Goal: Task Accomplishment & Management: Manage account settings

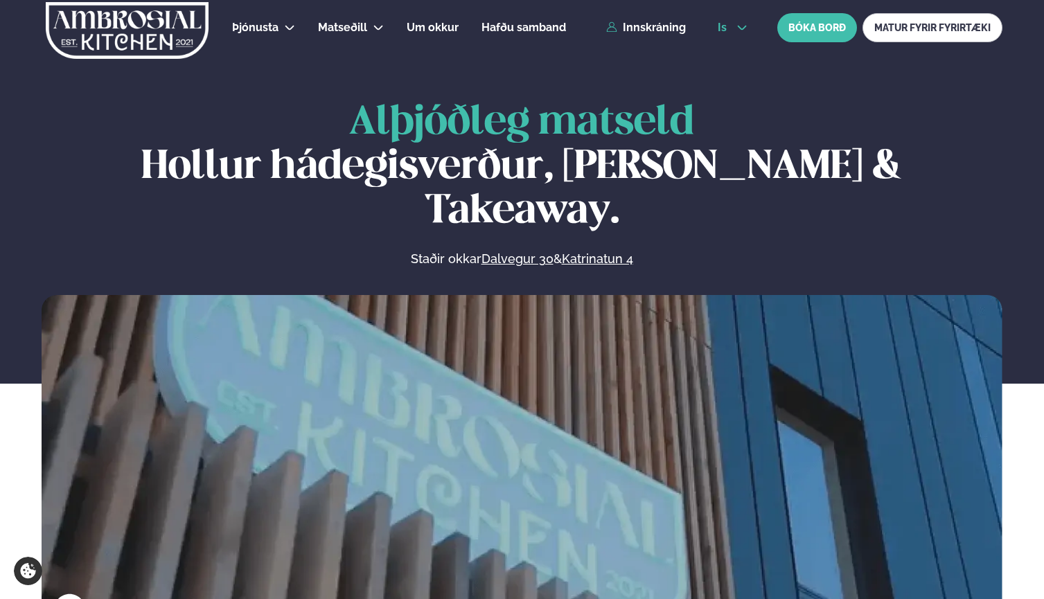
click at [723, 23] on span "is" at bounding box center [724, 27] width 13 height 11
click at [723, 54] on link "en" at bounding box center [733, 53] width 52 height 28
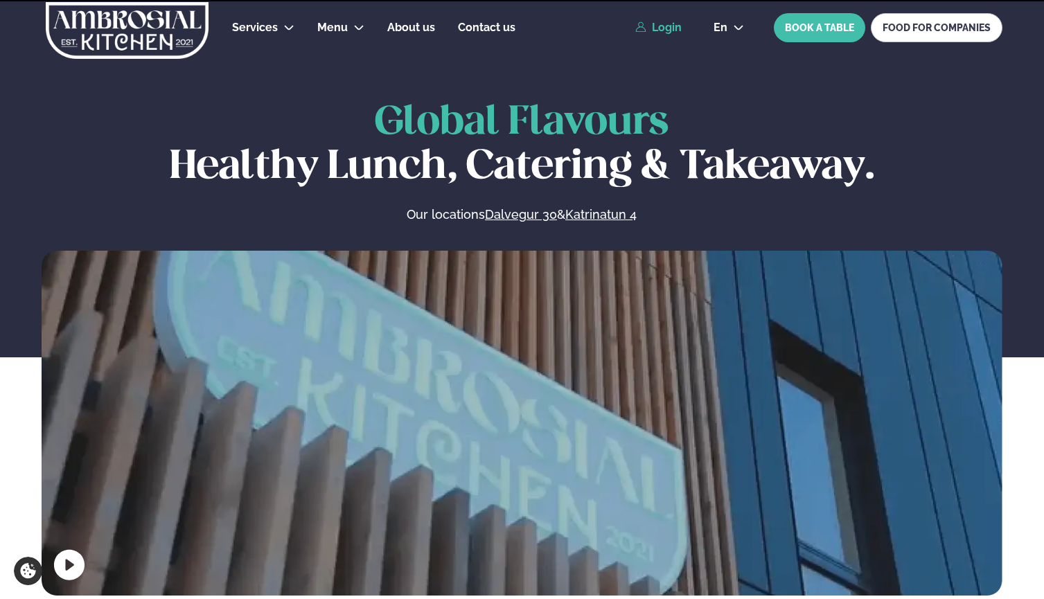
click at [669, 25] on link "Login" at bounding box center [658, 27] width 46 height 12
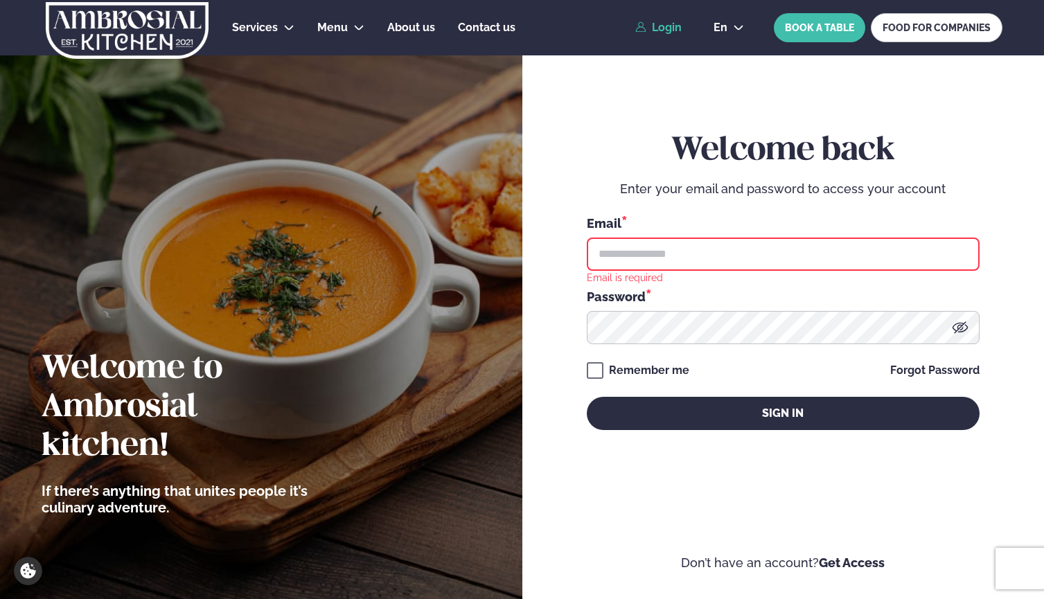
type input "**********"
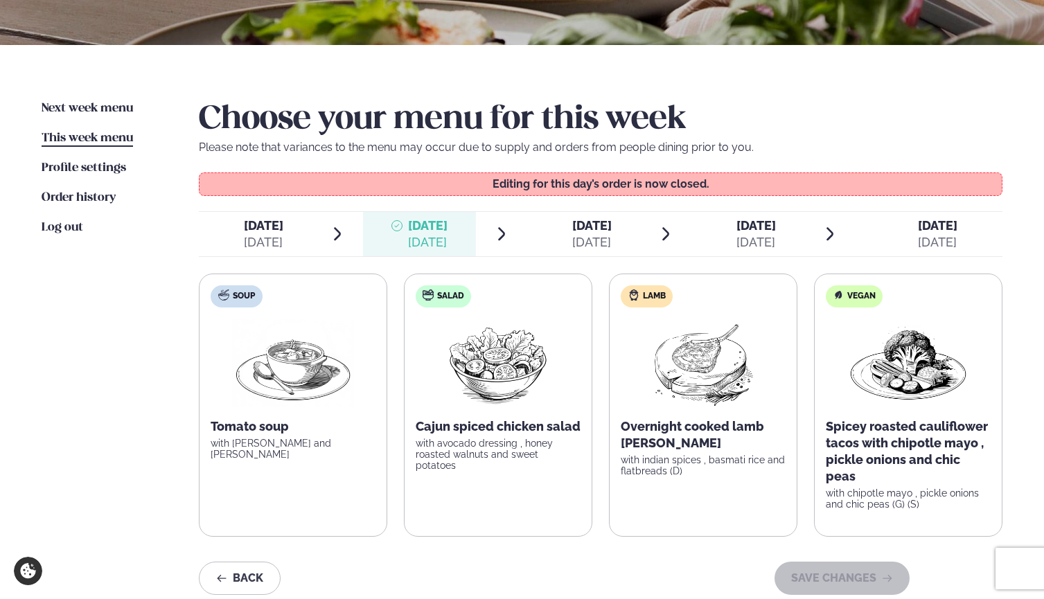
scroll to position [252, 0]
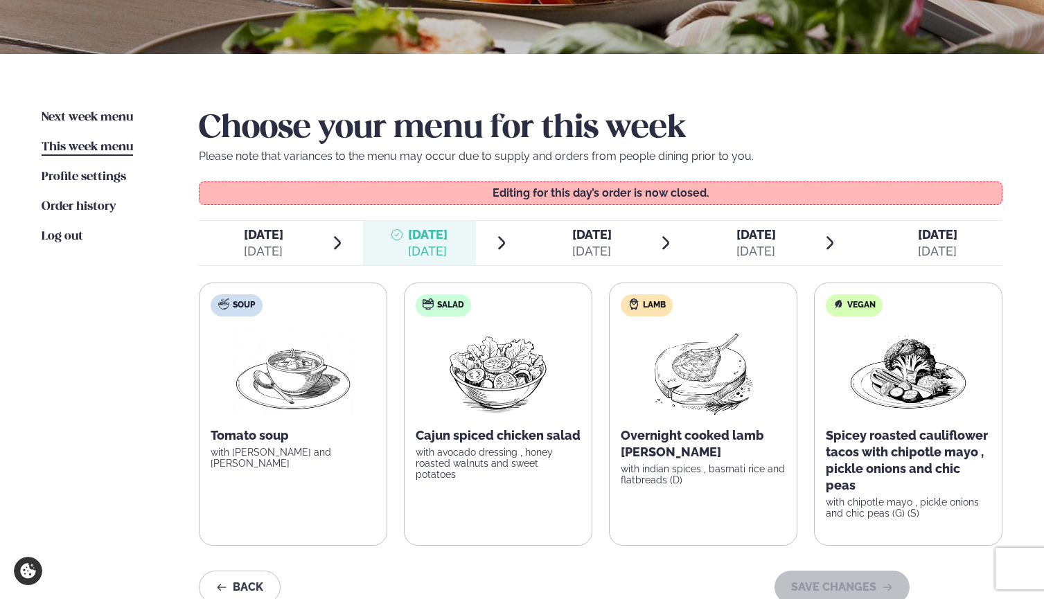
click at [930, 245] on div "[DATE]" at bounding box center [937, 251] width 39 height 17
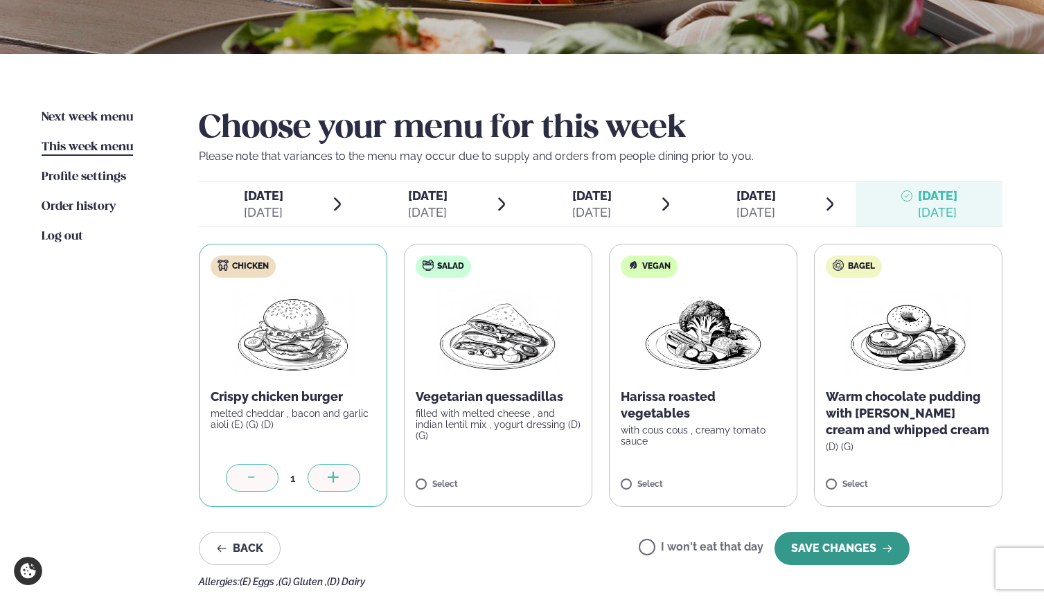
click at [852, 551] on button "SAVE CHANGES" at bounding box center [842, 548] width 135 height 33
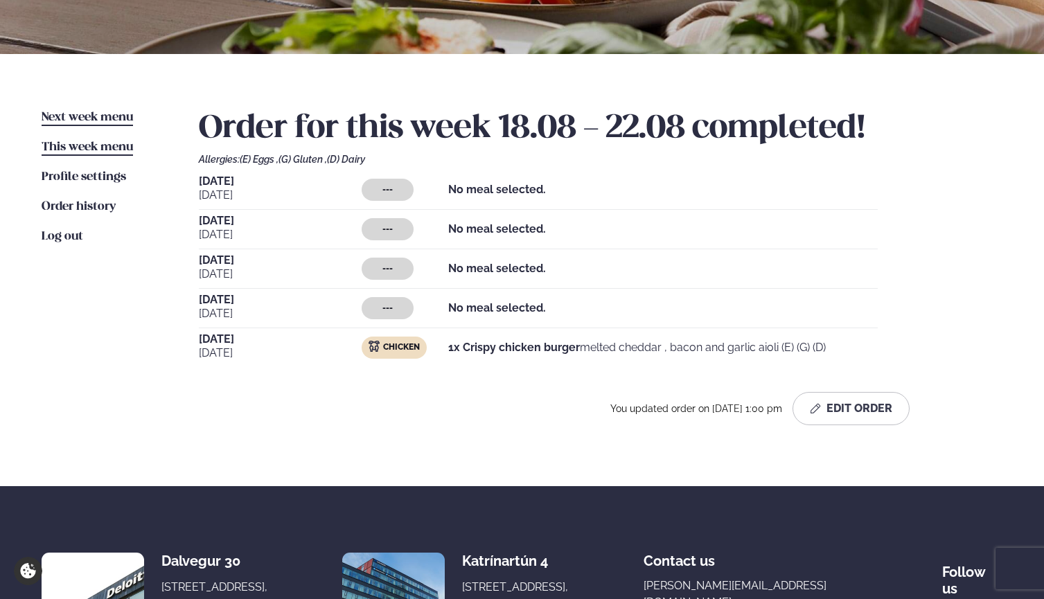
click at [91, 119] on span "Next week menu" at bounding box center [87, 118] width 91 height 12
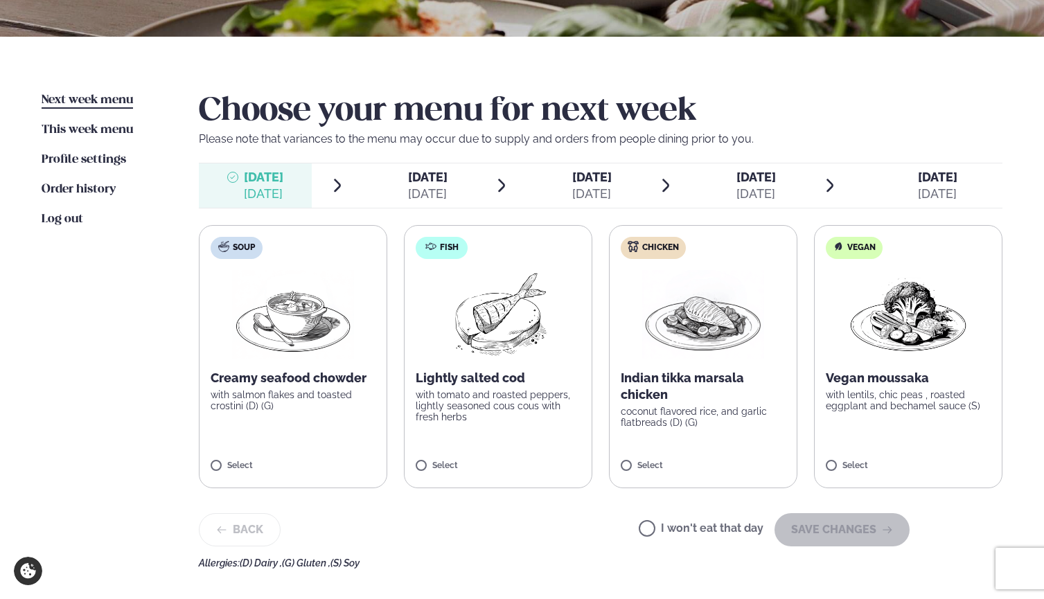
scroll to position [268, 0]
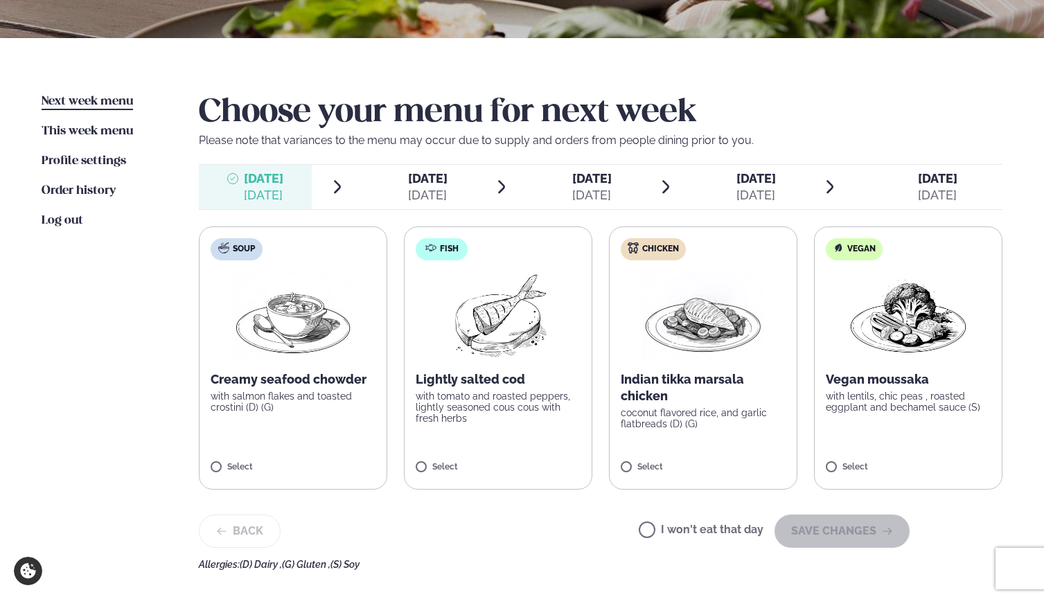
click at [655, 531] on label "I won't eat that day" at bounding box center [701, 531] width 125 height 15
click at [830, 530] on button "SAVE CHANGES" at bounding box center [842, 531] width 135 height 33
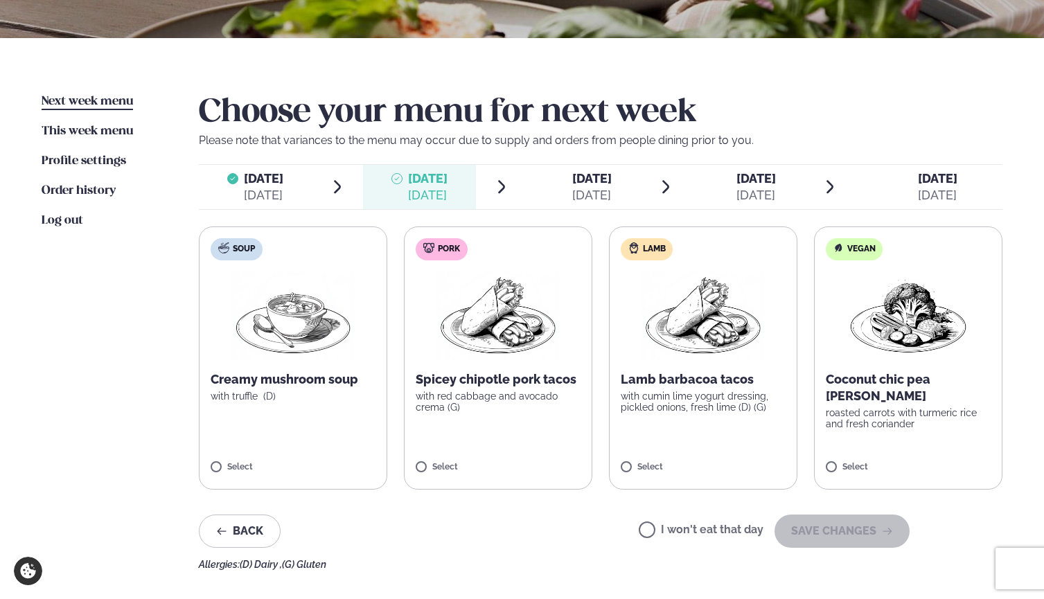
click at [656, 527] on label "I won't eat that day" at bounding box center [701, 531] width 125 height 15
click at [813, 541] on button "SAVE CHANGES" at bounding box center [842, 531] width 135 height 33
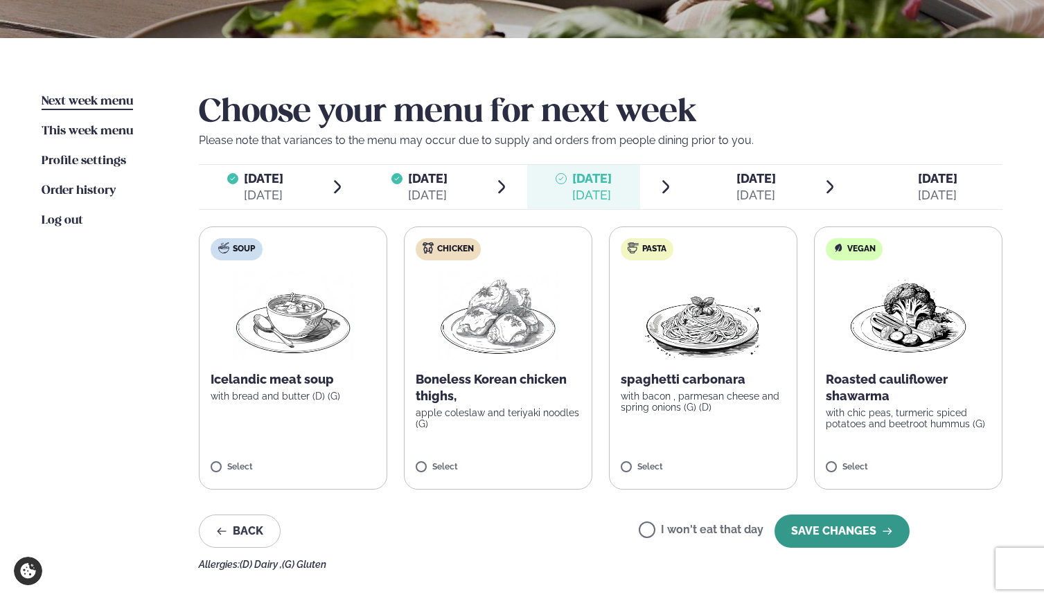
click at [829, 531] on button "SAVE CHANGES" at bounding box center [842, 531] width 135 height 33
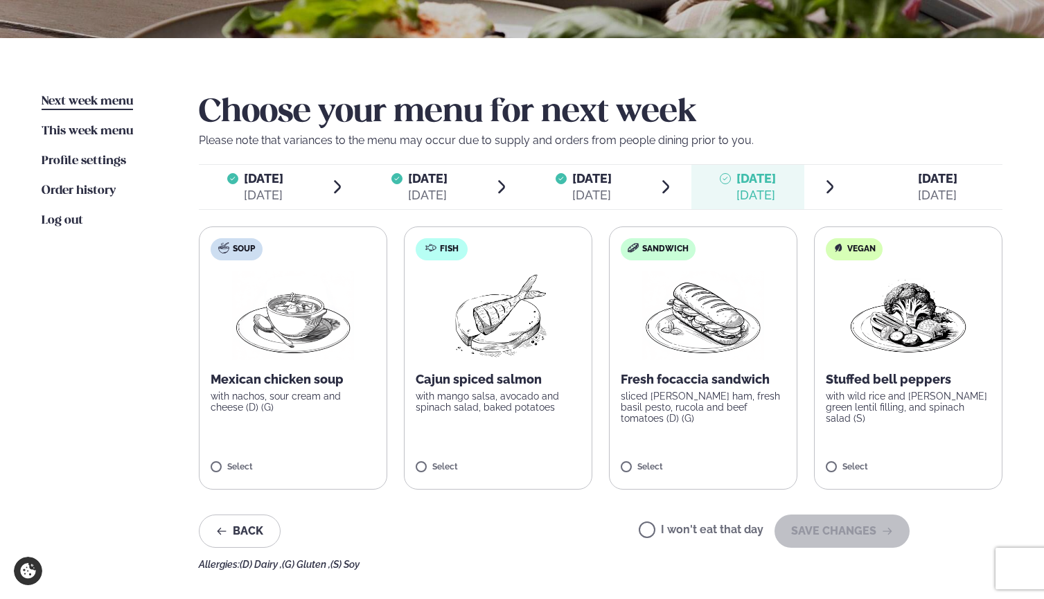
click at [673, 541] on div "I won't eat that day SAVE CHANGES" at bounding box center [774, 531] width 271 height 33
click at [645, 520] on div "I won't eat that day SAVE CHANGES" at bounding box center [774, 531] width 271 height 33
click at [651, 524] on span "I won't eat that day" at bounding box center [701, 531] width 125 height 15
click at [842, 527] on button "SAVE CHANGES" at bounding box center [842, 531] width 135 height 33
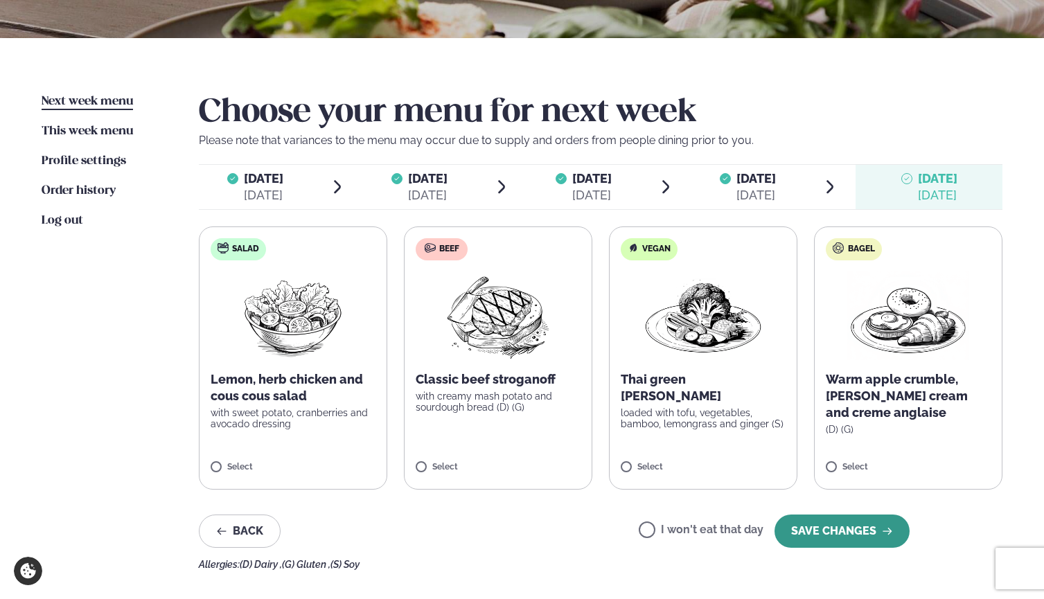
click at [820, 531] on button "SAVE CHANGES" at bounding box center [842, 531] width 135 height 33
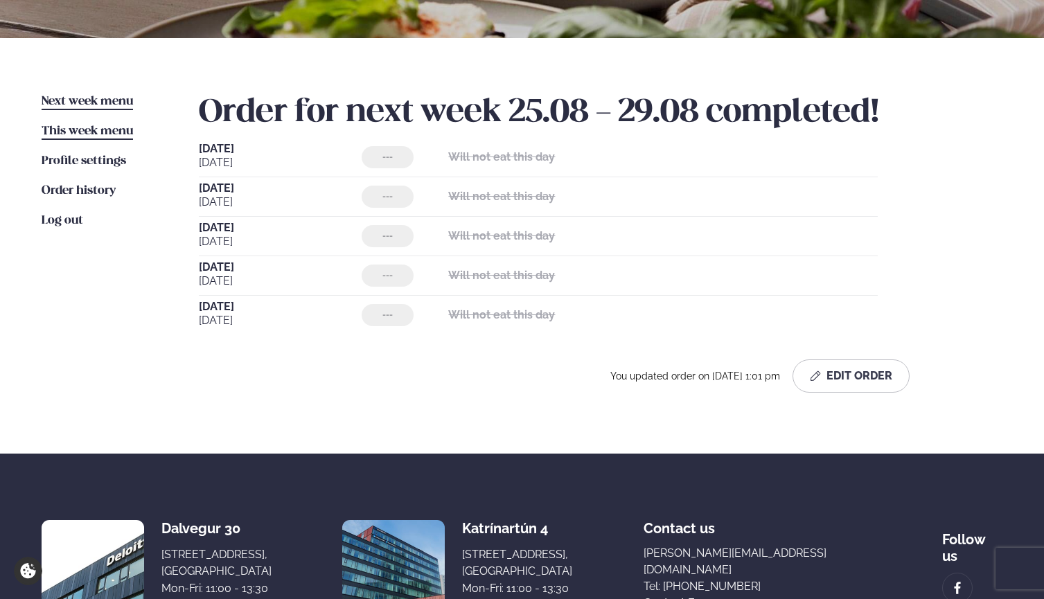
click at [87, 130] on span "This week menu" at bounding box center [87, 131] width 91 height 12
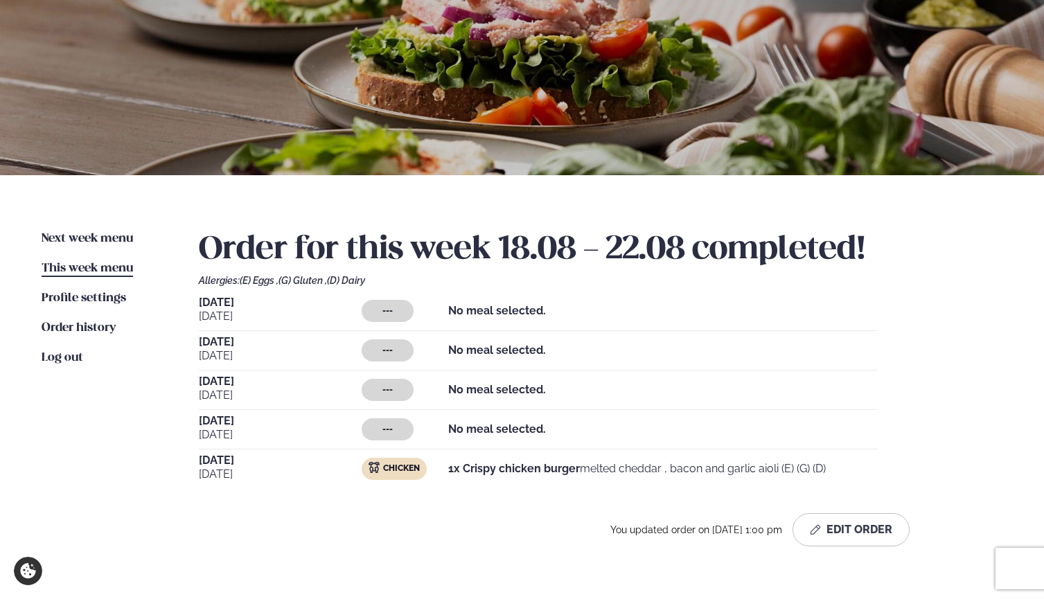
scroll to position [132, 0]
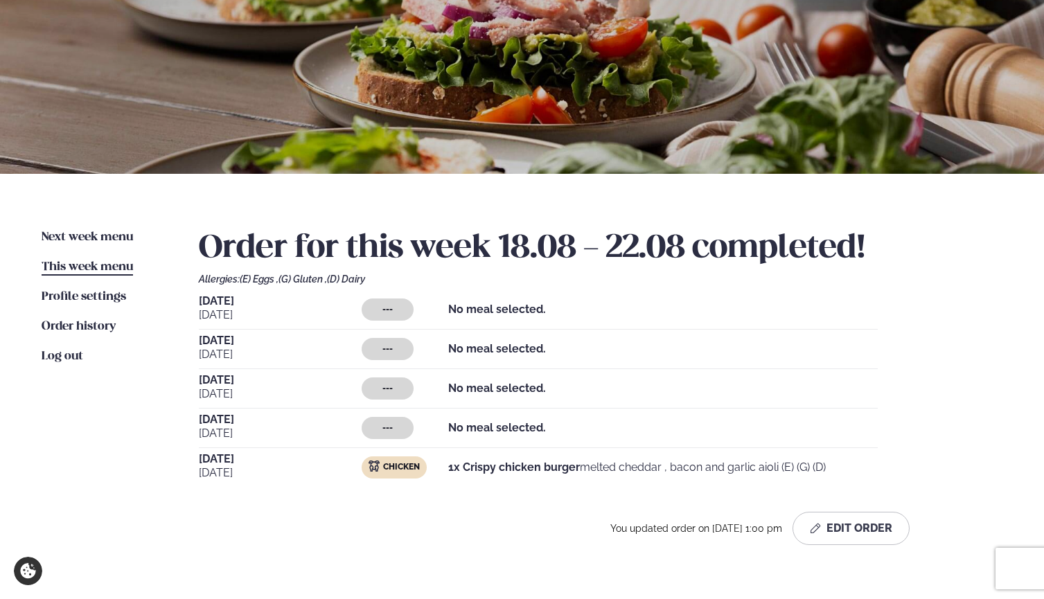
click at [472, 346] on strong "No meal selected." at bounding box center [497, 348] width 98 height 13
click at [847, 526] on button "Edit Order" at bounding box center [851, 528] width 117 height 33
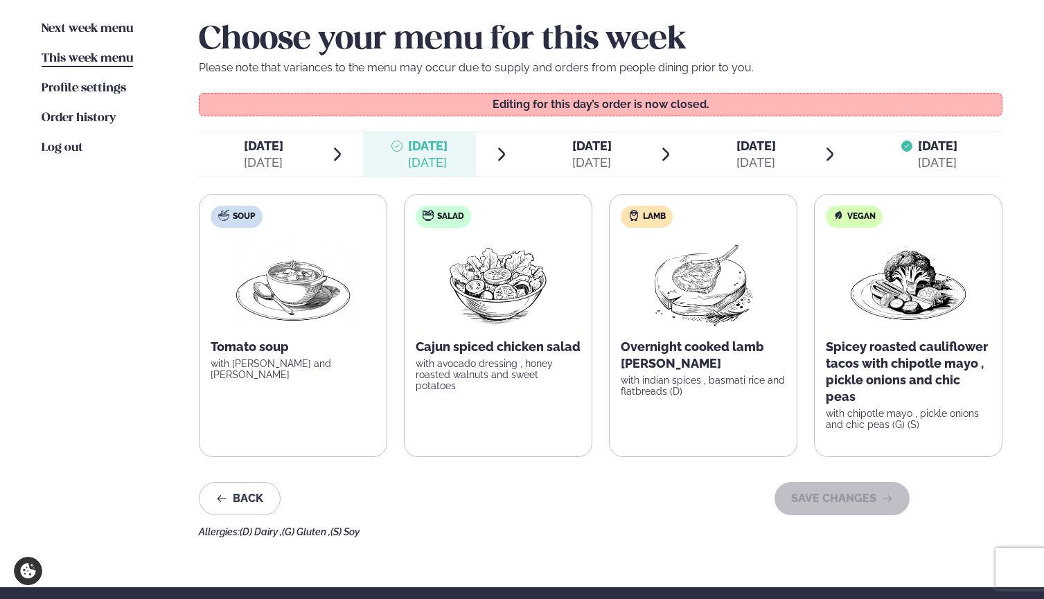
scroll to position [351, 0]
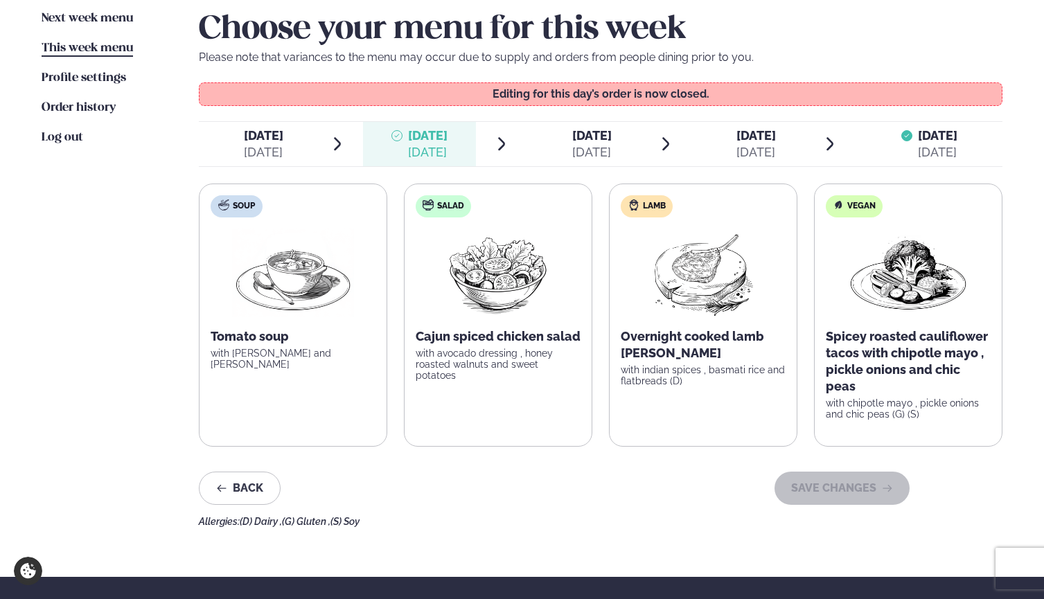
click at [585, 150] on div "[DATE]" at bounding box center [591, 152] width 39 height 17
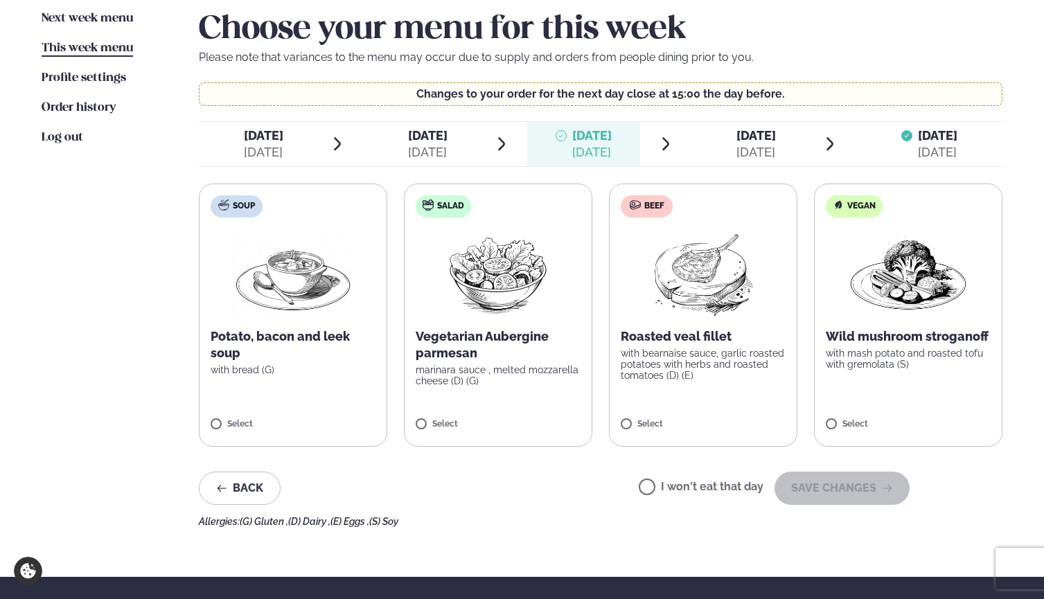
click at [642, 482] on div "Back I won't eat that day SAVE CHANGES" at bounding box center [554, 488] width 711 height 33
click at [845, 485] on button "SAVE CHANGES" at bounding box center [842, 488] width 135 height 33
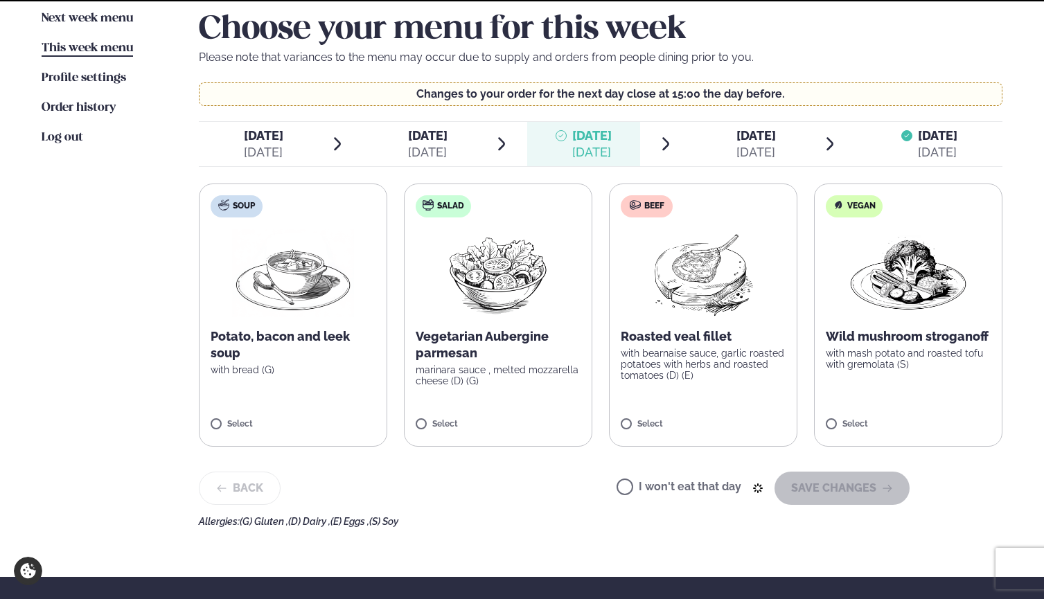
scroll to position [273, 0]
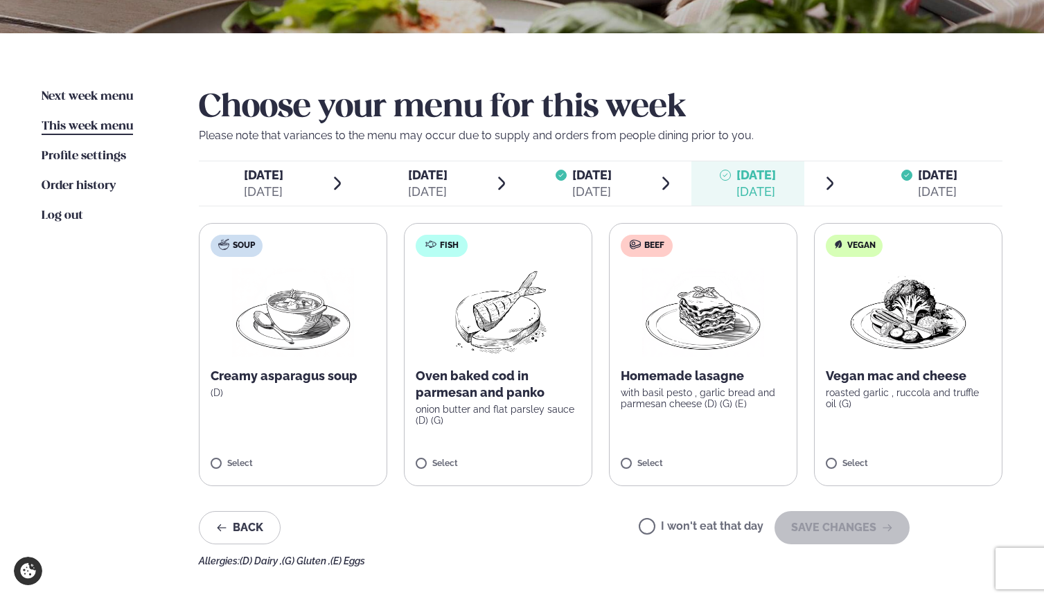
click at [660, 522] on label "I won't eat that day" at bounding box center [701, 528] width 125 height 15
click at [857, 536] on button "SAVE CHANGES" at bounding box center [842, 527] width 135 height 33
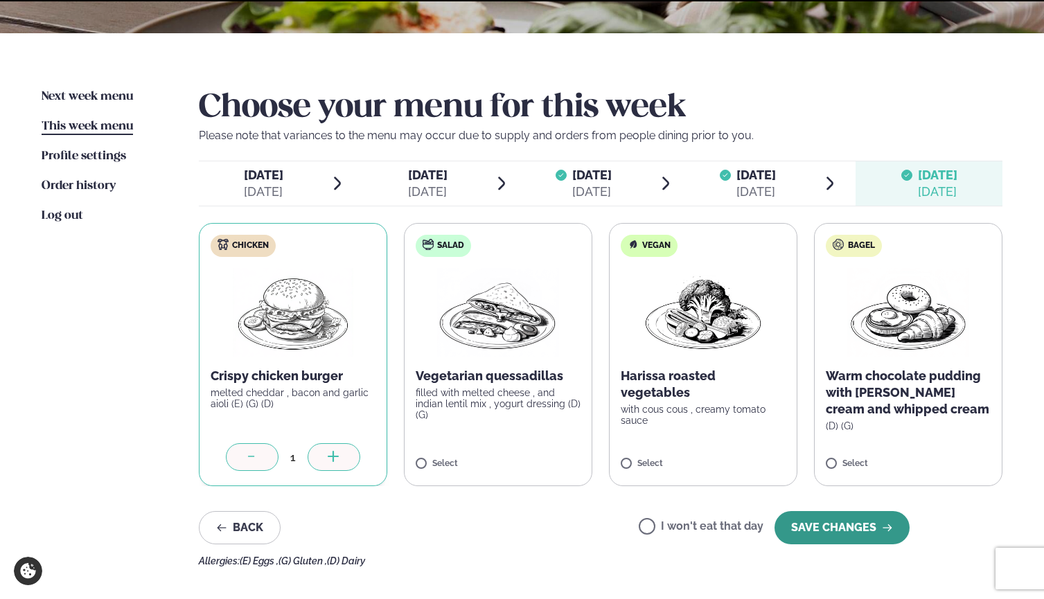
click at [816, 529] on button "SAVE CHANGES" at bounding box center [842, 527] width 135 height 33
